Goal: Information Seeking & Learning: Learn about a topic

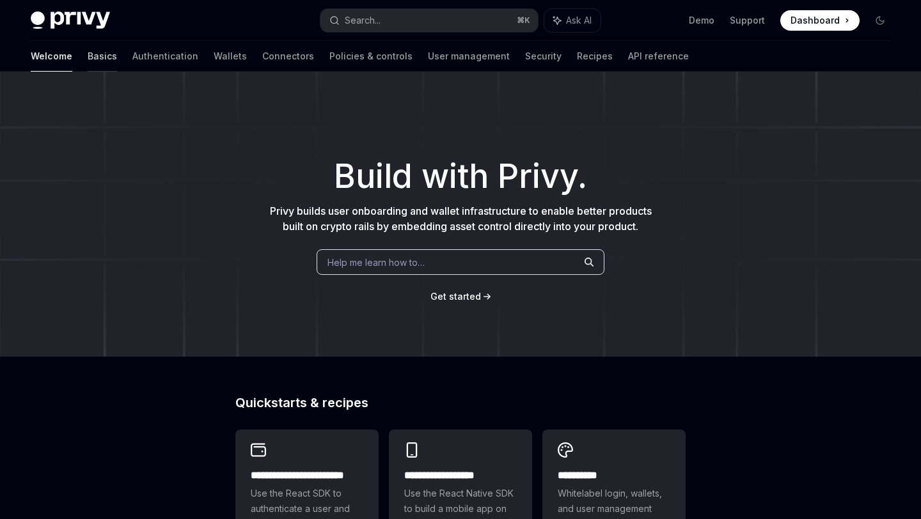
click at [88, 60] on link "Basics" at bounding box center [102, 56] width 29 height 31
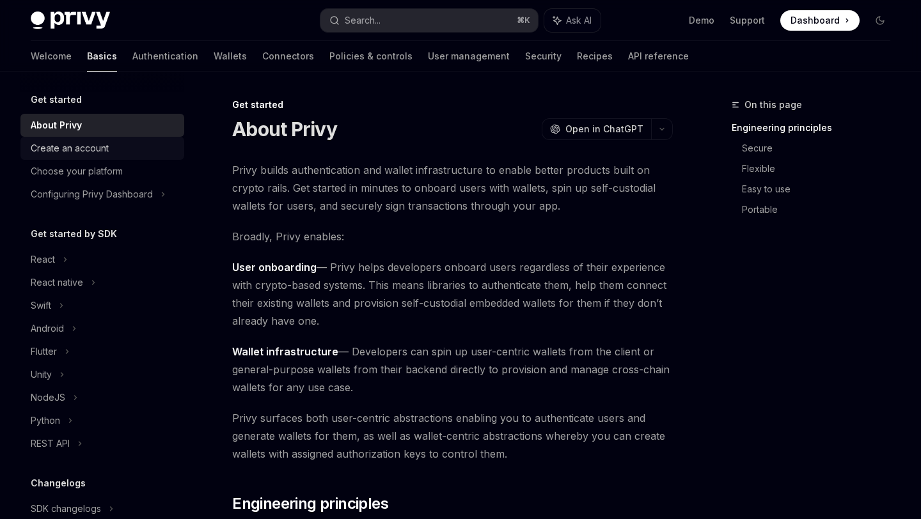
click at [65, 148] on div "Create an account" at bounding box center [70, 148] width 78 height 15
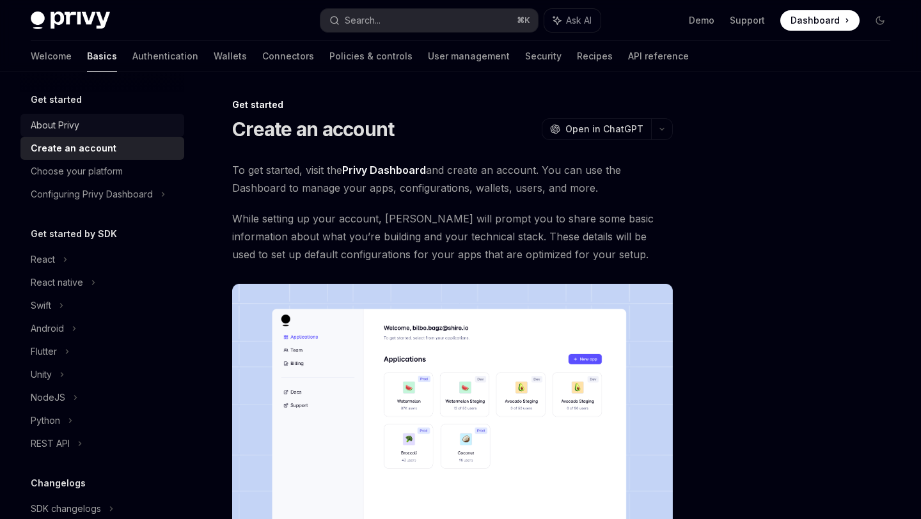
click at [60, 125] on div "About Privy" at bounding box center [55, 125] width 49 height 15
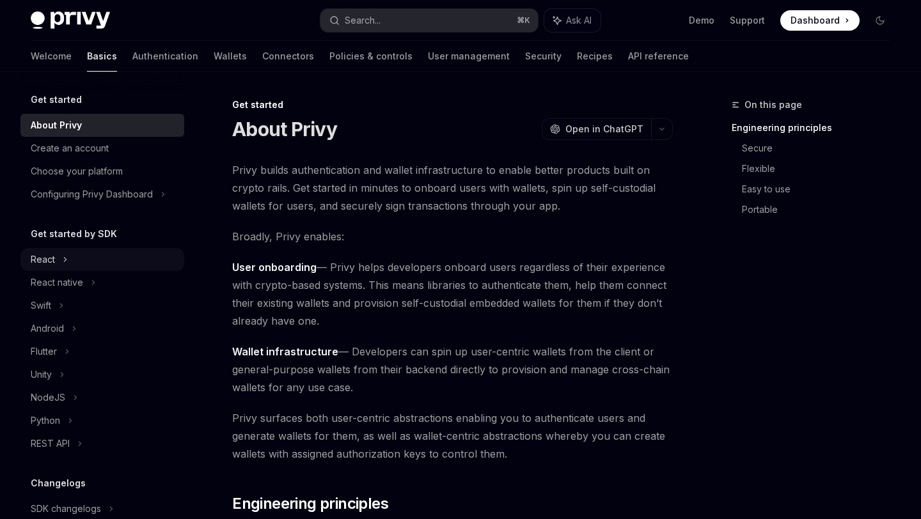
click at [58, 256] on div "React" at bounding box center [102, 259] width 164 height 23
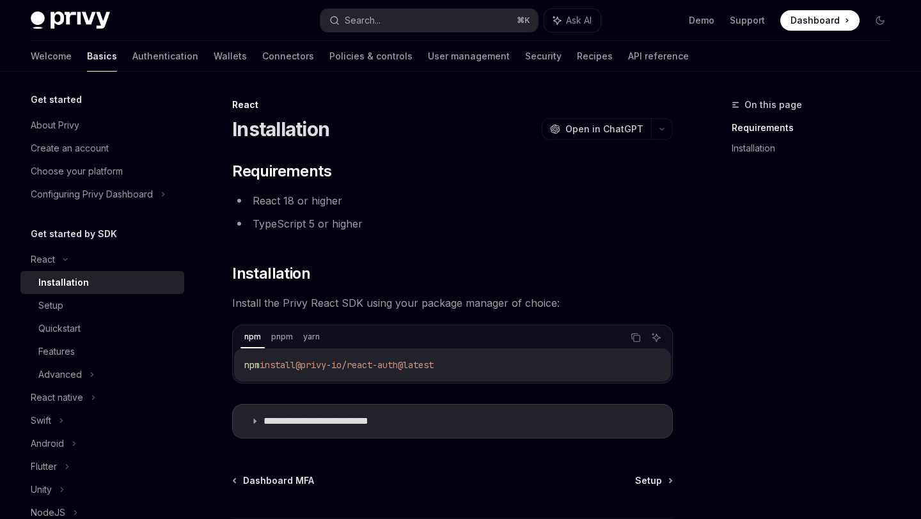
click at [56, 291] on link "Installation" at bounding box center [102, 282] width 164 height 23
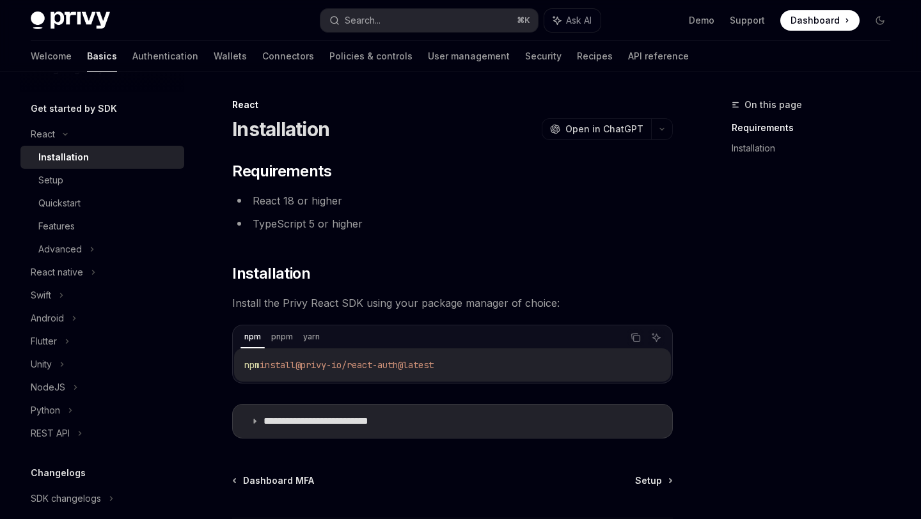
scroll to position [134, 0]
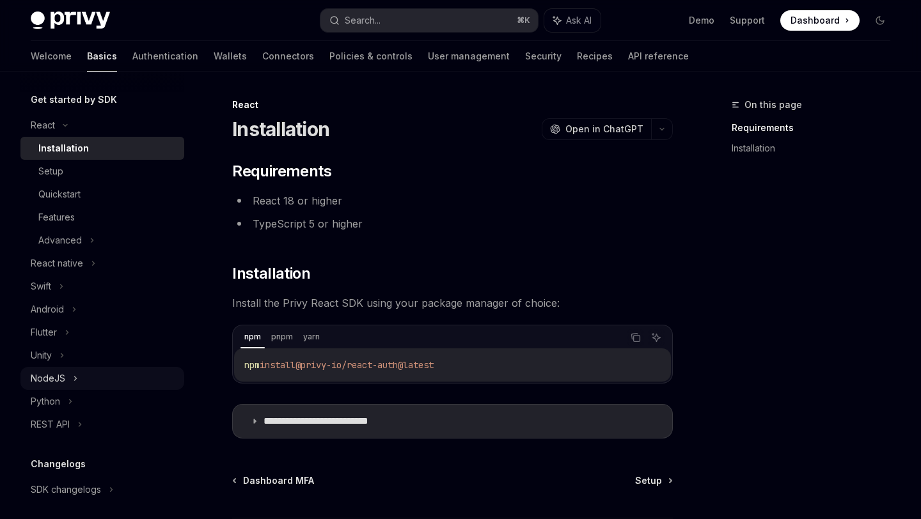
click at [52, 382] on div "NodeJS" at bounding box center [48, 378] width 35 height 15
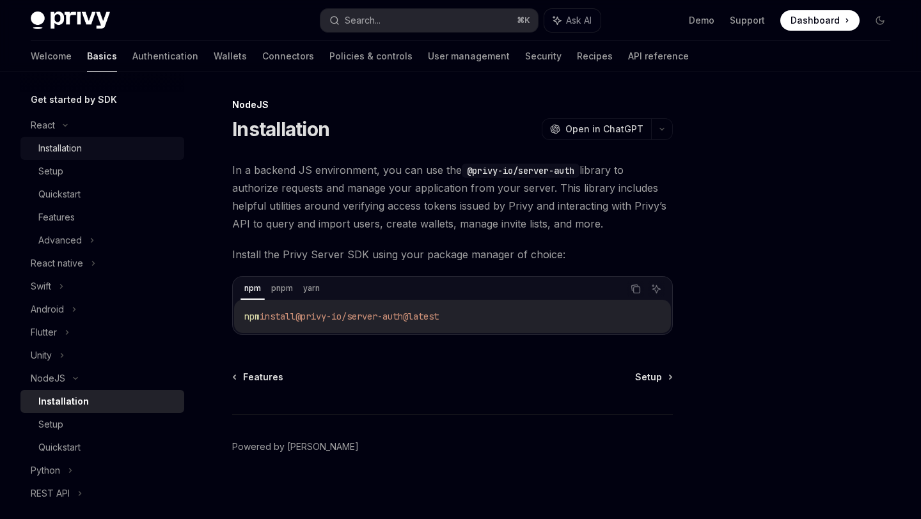
click at [62, 152] on div "Installation" at bounding box center [59, 148] width 43 height 15
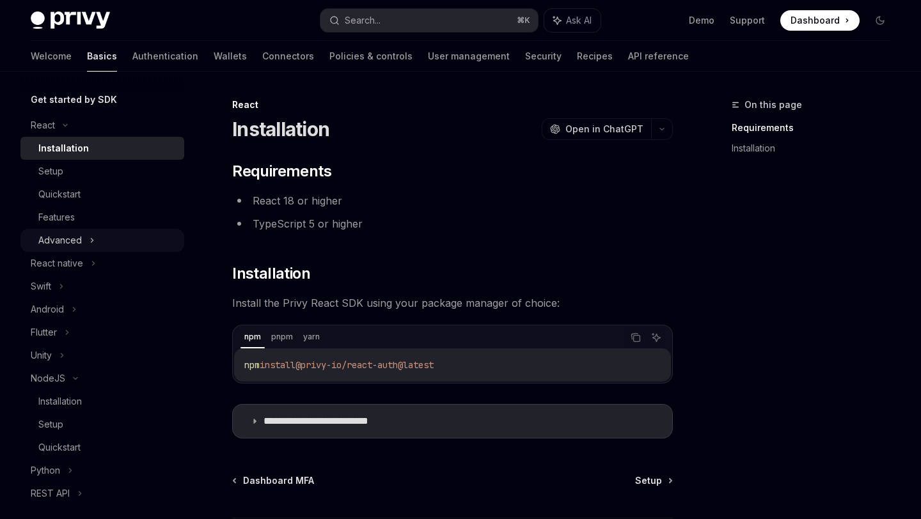
click at [75, 244] on div "Advanced" at bounding box center [59, 240] width 43 height 15
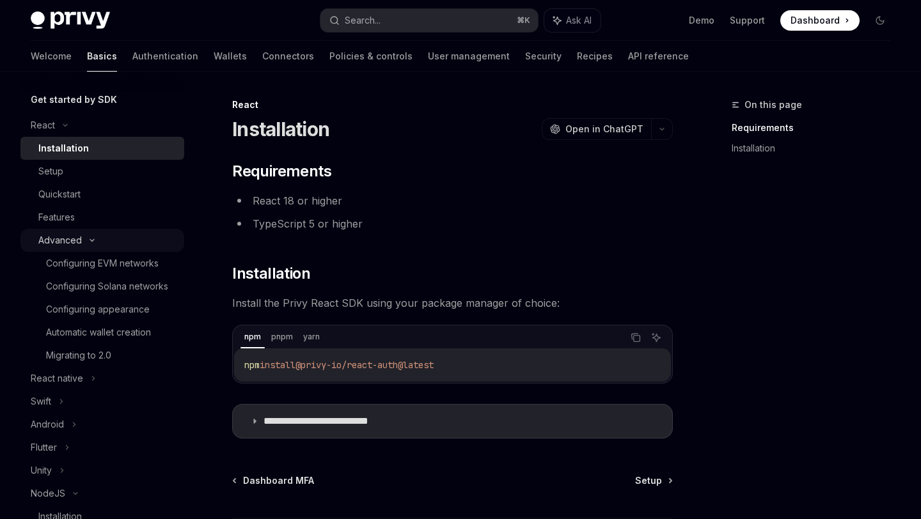
type textarea "*"
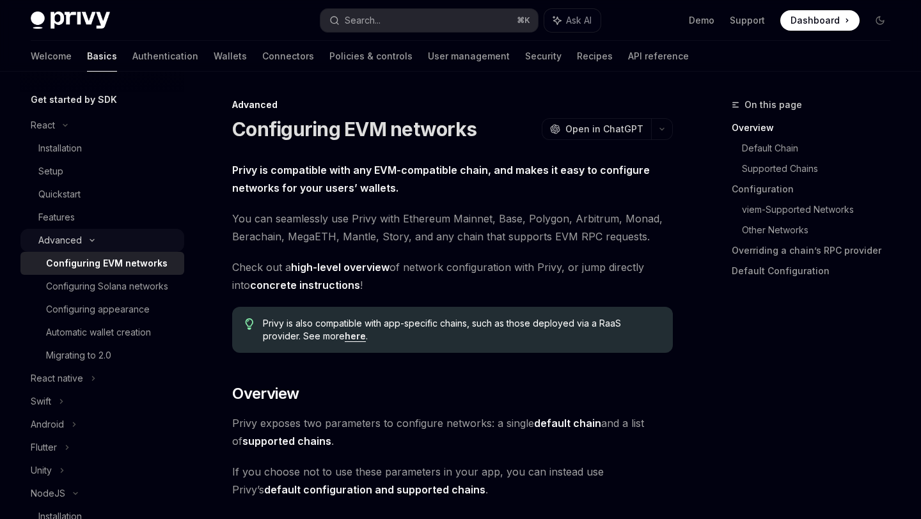
click at [79, 241] on div "Advanced" at bounding box center [59, 240] width 43 height 15
